Goal: Transaction & Acquisition: Purchase product/service

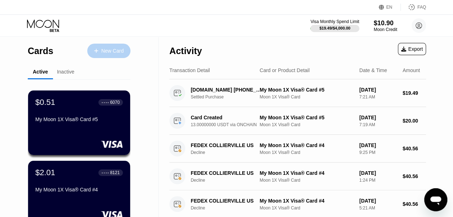
click at [112, 49] on div "New Card" at bounding box center [112, 51] width 22 height 6
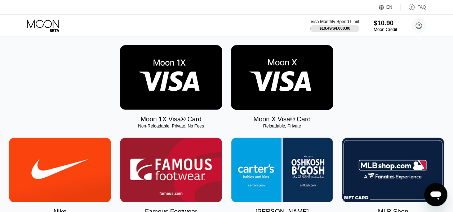
scroll to position [108, 0]
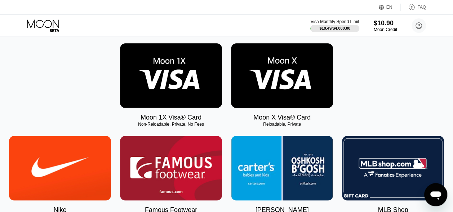
click at [170, 94] on img at bounding box center [171, 75] width 102 height 65
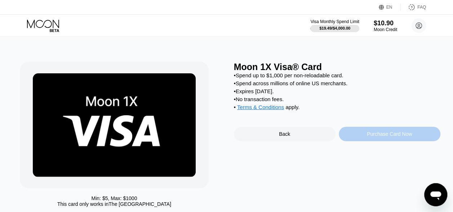
click at [371, 136] on div "Purchase Card Now" at bounding box center [390, 134] width 102 height 14
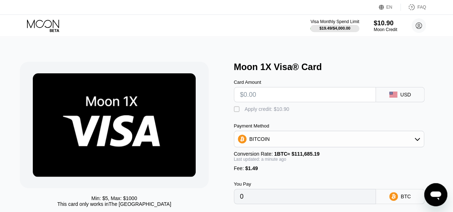
click at [239, 113] on div "" at bounding box center [237, 109] width 7 height 7
click at [268, 100] on input "text" at bounding box center [305, 94] width 130 height 14
type input "$10"
type input "0.00000528"
type input "$10.9"
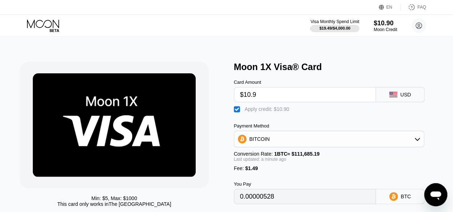
type input "0.00001334"
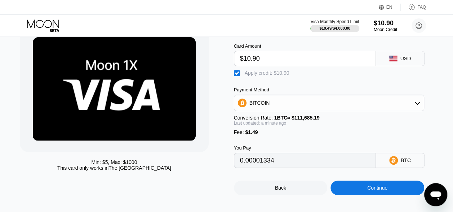
click at [278, 63] on input "$10.90" at bounding box center [305, 58] width 130 height 14
type input "$10."
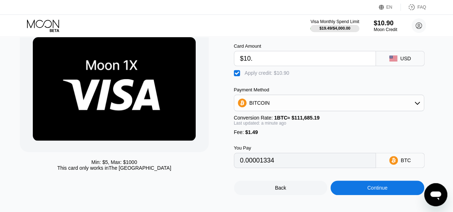
type input "0.00000528"
type input "$1"
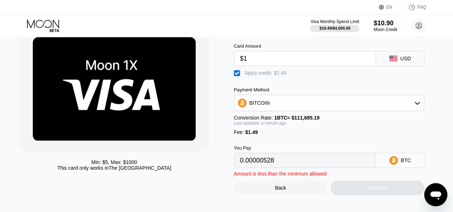
type input "0"
type input "$10"
type input "0.00000528"
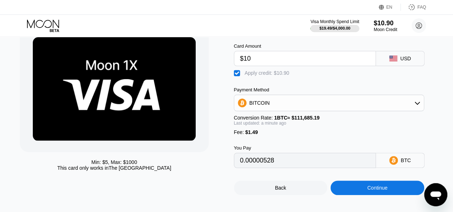
type input "$1"
type input "0"
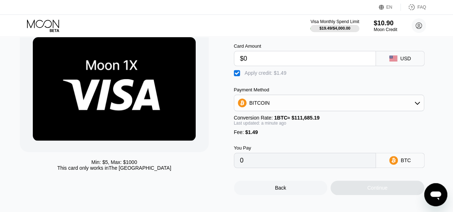
click at [324, 77] on div " Apply credit: $1.49" at bounding box center [337, 71] width 207 height 11
click at [321, 107] on div "BITCOIN" at bounding box center [329, 103] width 190 height 14
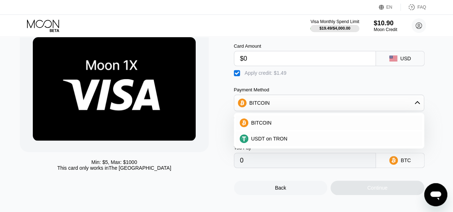
click at [321, 107] on div "BITCOIN" at bounding box center [329, 103] width 190 height 14
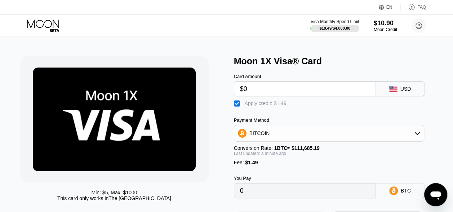
scroll to position [0, 0]
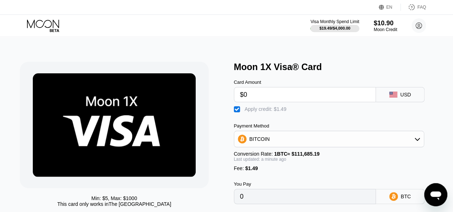
click at [252, 99] on input "$0" at bounding box center [305, 94] width 130 height 14
click at [319, 116] on div "Card Amount $9 USD  Apply credit: $10.49 Payment Method BITCOIN Conversion Rat…" at bounding box center [337, 138] width 207 height 132
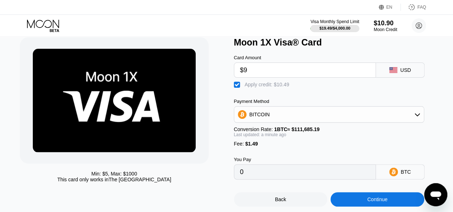
scroll to position [36, 0]
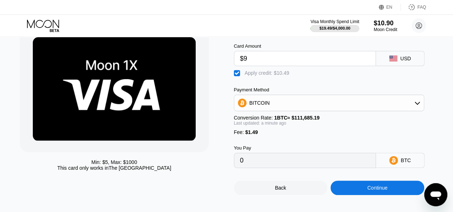
drag, startPoint x: 250, startPoint y: 60, endPoint x: 242, endPoint y: 61, distance: 8.0
click at [242, 61] on input "$9" at bounding box center [305, 58] width 130 height 14
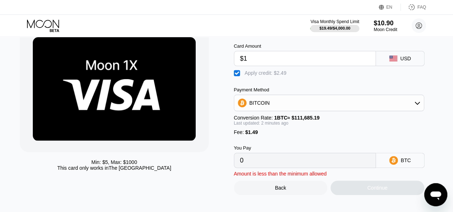
type input "$10"
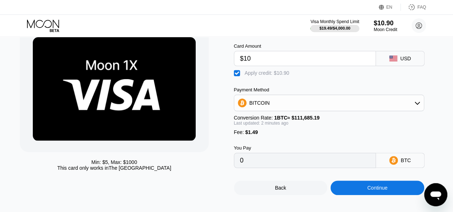
type input "0.00000528"
type input "$10"
click at [208, 96] on div at bounding box center [114, 89] width 189 height 126
drag, startPoint x: 252, startPoint y: 60, endPoint x: 244, endPoint y: 61, distance: 7.9
click at [244, 61] on input "$10" at bounding box center [305, 58] width 130 height 14
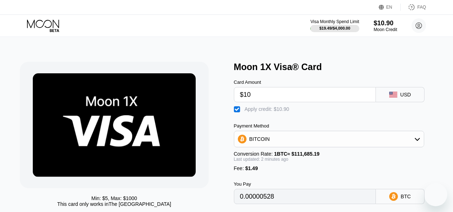
type input "$9"
type input "0"
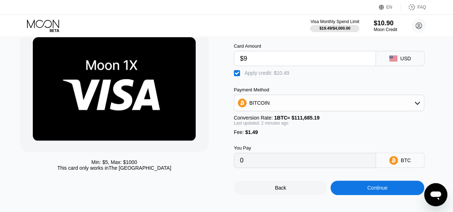
type input "$9"
click at [315, 75] on div " Apply credit: $10.49" at bounding box center [337, 71] width 207 height 11
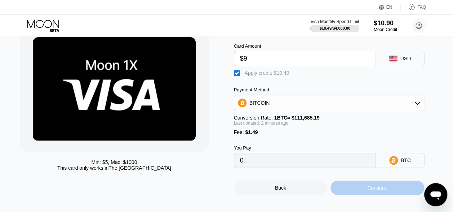
click at [363, 190] on div "Continue" at bounding box center [378, 187] width 94 height 14
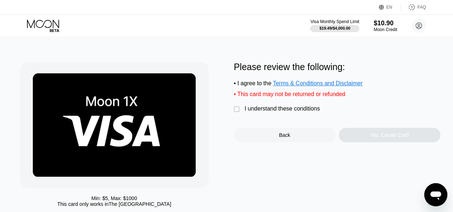
click at [245, 111] on div "I understand these conditions" at bounding box center [282, 108] width 75 height 6
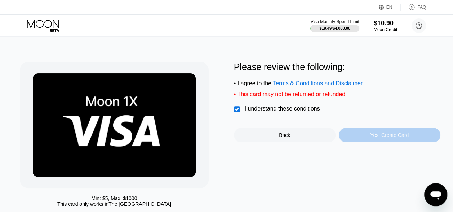
click at [371, 138] on div "Yes, Create Card" at bounding box center [389, 135] width 39 height 6
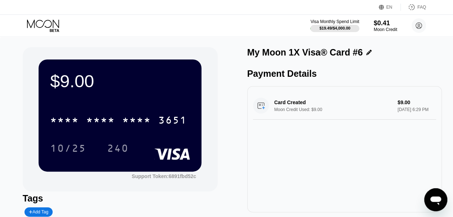
click at [145, 102] on div "$9.00 * * * * * * * * * * * * 3651 10/25 240" at bounding box center [120, 115] width 163 height 112
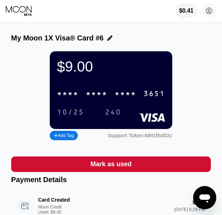
click at [103, 98] on div "* * * *" at bounding box center [97, 94] width 22 height 8
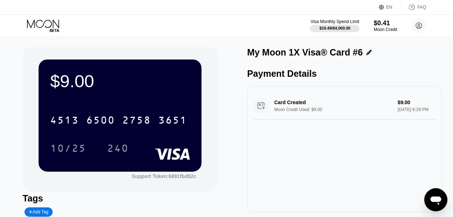
click at [53, 24] on icon at bounding box center [43, 23] width 32 height 8
